Goal: Find specific page/section: Find specific page/section

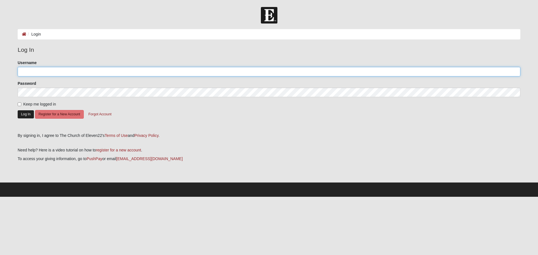
type input "[EMAIL_ADDRESS][DOMAIN_NAME]"
click at [27, 114] on button "Log In" at bounding box center [26, 114] width 16 height 8
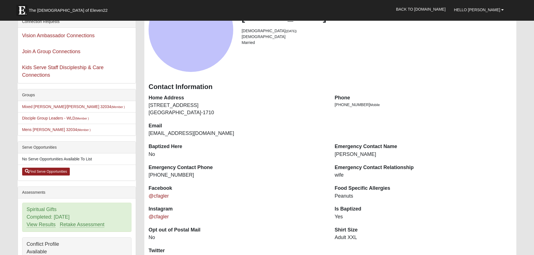
scroll to position [56, 0]
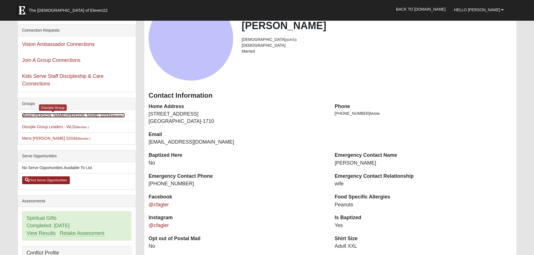
click at [43, 115] on link "Mixed [PERSON_NAME]/[PERSON_NAME] 32034 (Member )" at bounding box center [73, 115] width 103 height 4
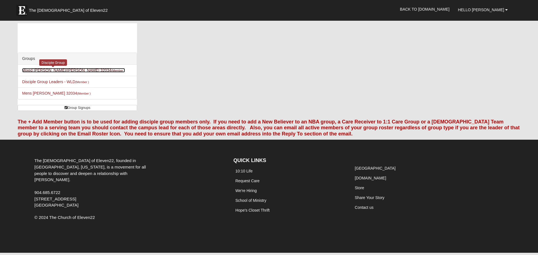
click at [56, 72] on link "Mixed [PERSON_NAME]/[PERSON_NAME] 32034 (Member )" at bounding box center [73, 70] width 103 height 4
click at [47, 69] on link "Mixed [PERSON_NAME]/[PERSON_NAME] 32034 (Member )" at bounding box center [73, 70] width 103 height 4
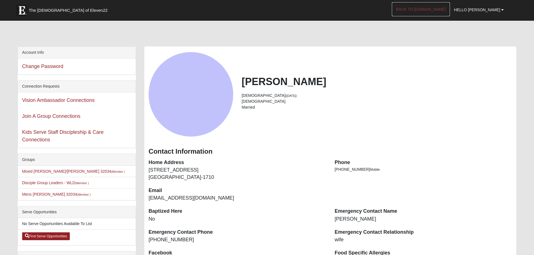
click at [439, 6] on link "Back to [DOMAIN_NAME]" at bounding box center [421, 9] width 58 height 14
